Goal: Transaction & Acquisition: Download file/media

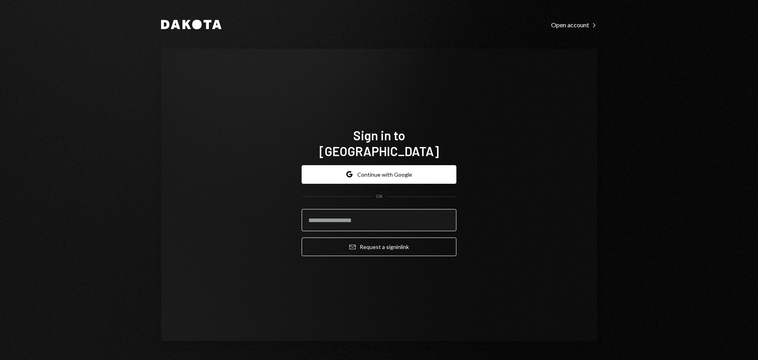
click at [374, 209] on input "email" at bounding box center [379, 220] width 155 height 22
type input "**********"
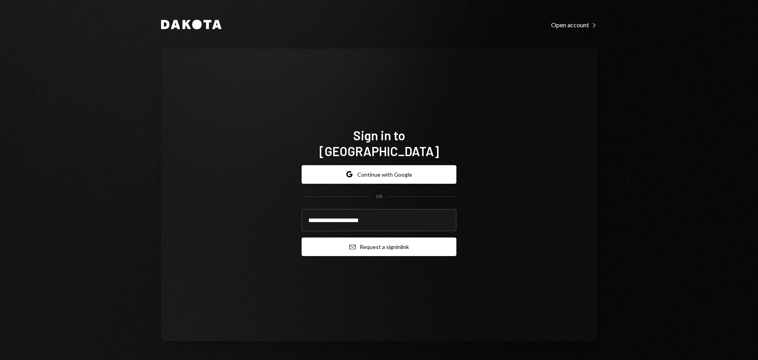
click at [383, 237] on button "Email Request a sign in link" at bounding box center [379, 246] width 155 height 19
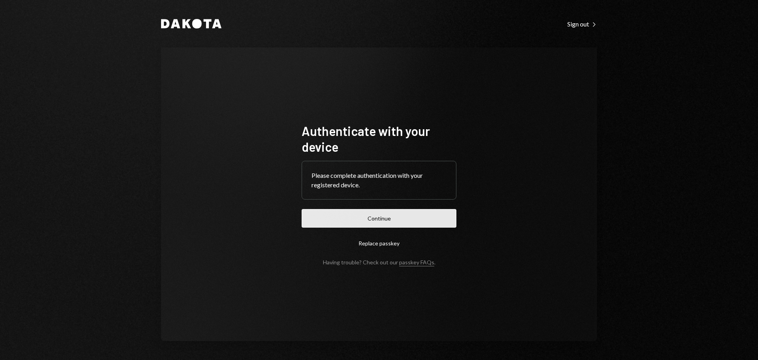
click at [391, 222] on button "Continue" at bounding box center [379, 218] width 155 height 19
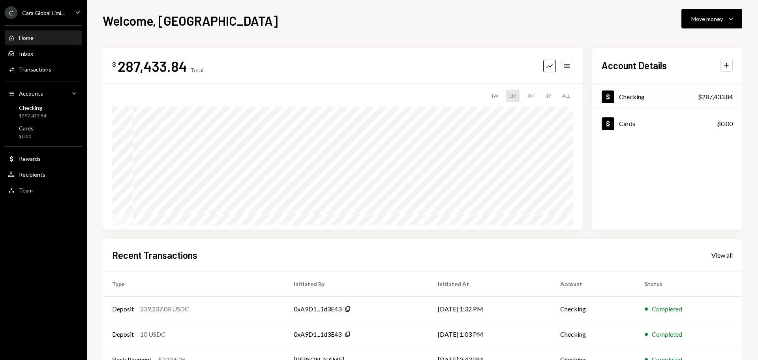
click at [666, 89] on div "Dollar Checking $287,433.84" at bounding box center [667, 97] width 150 height 26
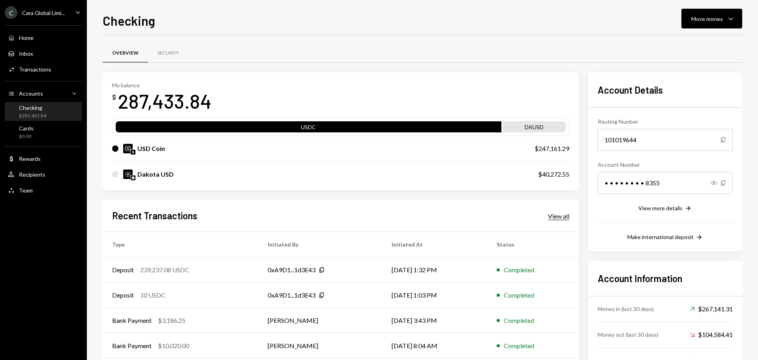
click at [551, 218] on div "View all" at bounding box center [558, 216] width 21 height 8
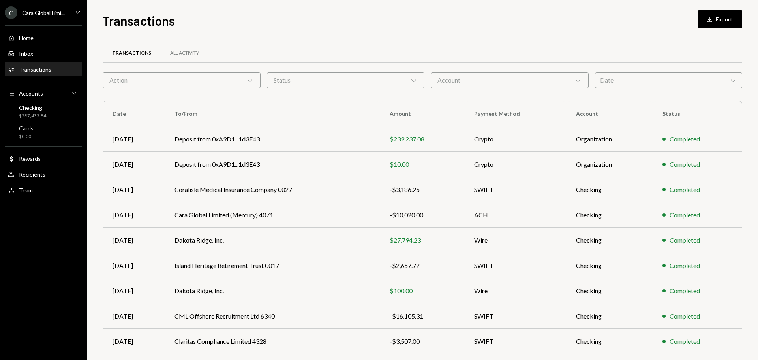
click at [618, 77] on div "Date Chevron Down" at bounding box center [668, 80] width 147 height 16
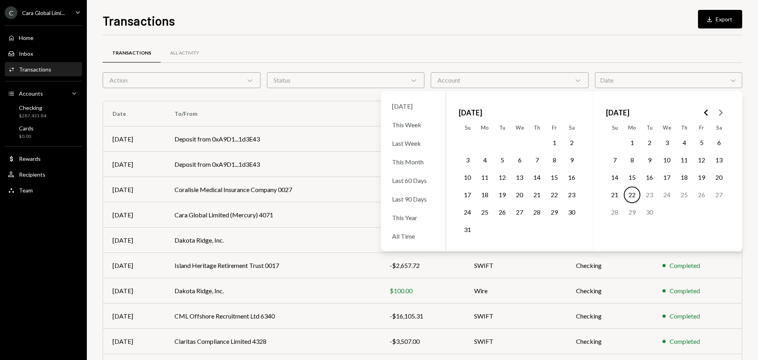
click at [630, 161] on button "8" at bounding box center [632, 160] width 17 height 17
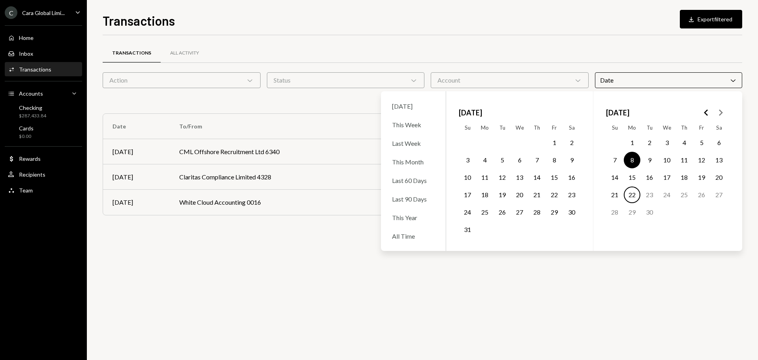
click at [633, 195] on button "22" at bounding box center [632, 194] width 17 height 17
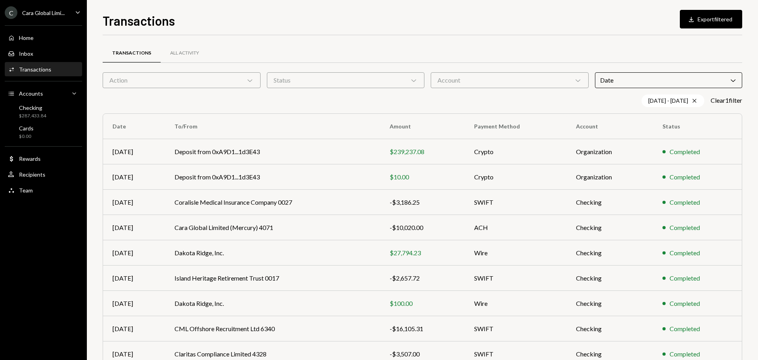
click at [591, 24] on div "Transactions Download Export filtered" at bounding box center [423, 19] width 640 height 17
click at [719, 19] on button "Download Export filtered" at bounding box center [711, 19] width 62 height 19
